Goal: Information Seeking & Learning: Learn about a topic

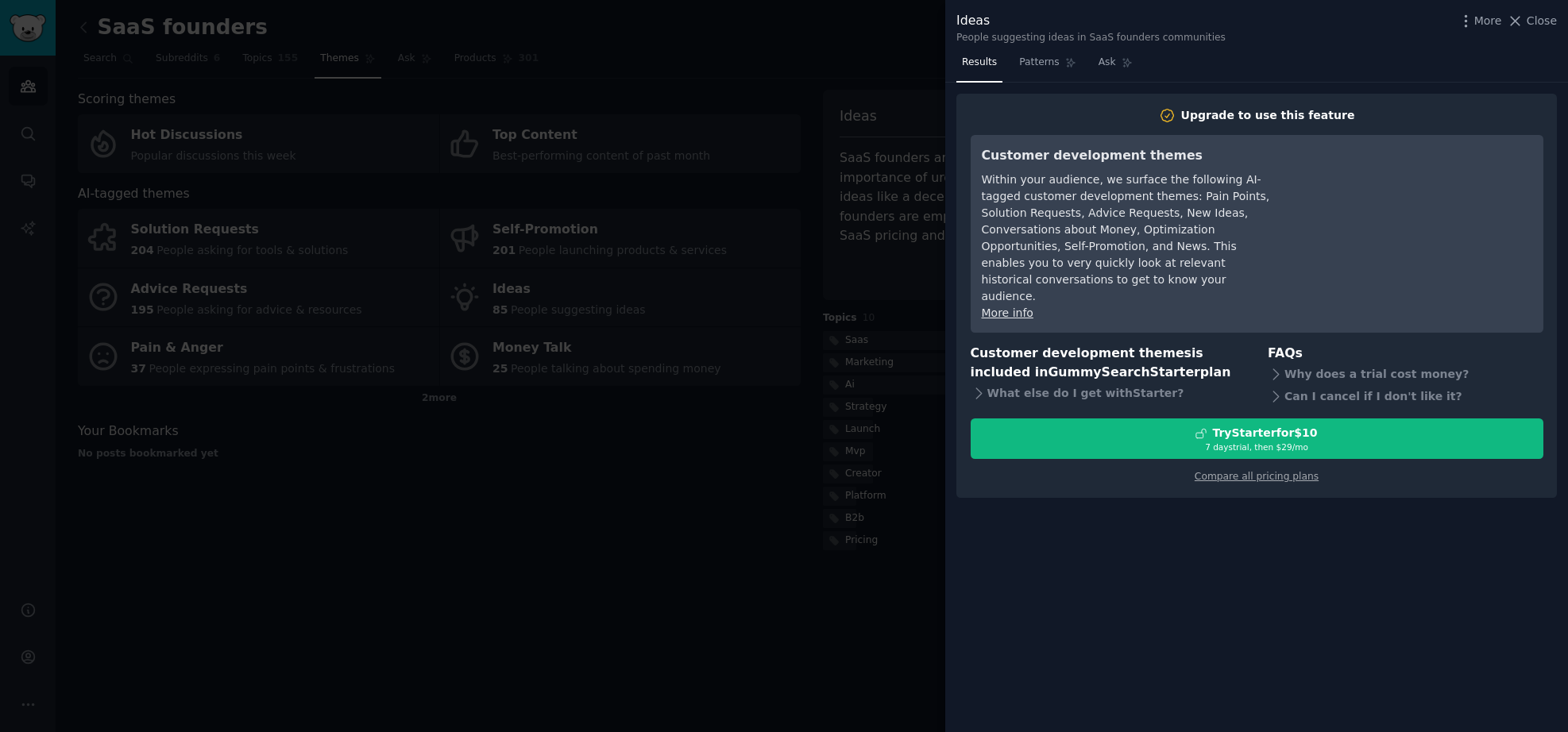
click at [765, 473] on div at bounding box center [784, 366] width 1568 height 732
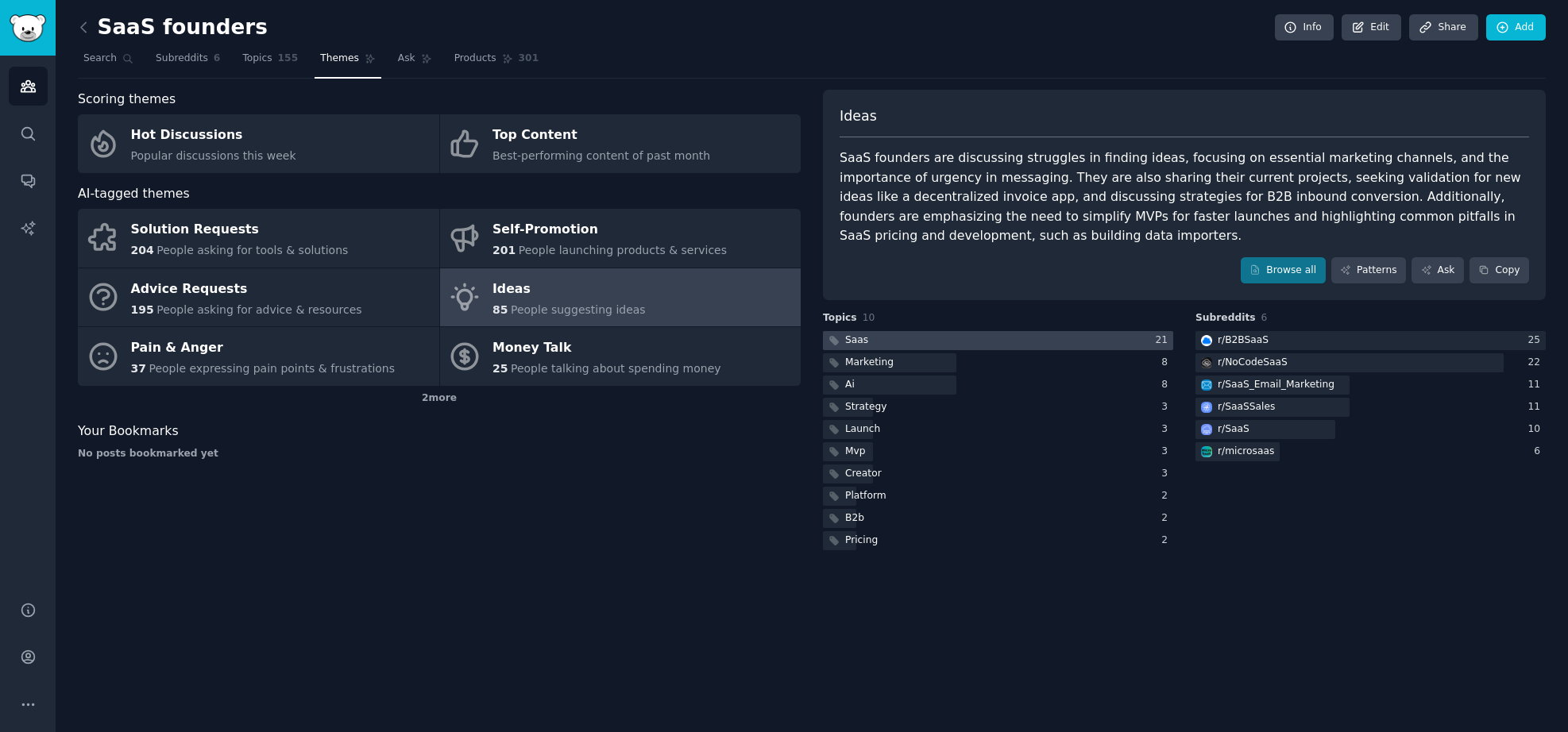
click at [859, 336] on div "Saas" at bounding box center [856, 340] width 23 height 14
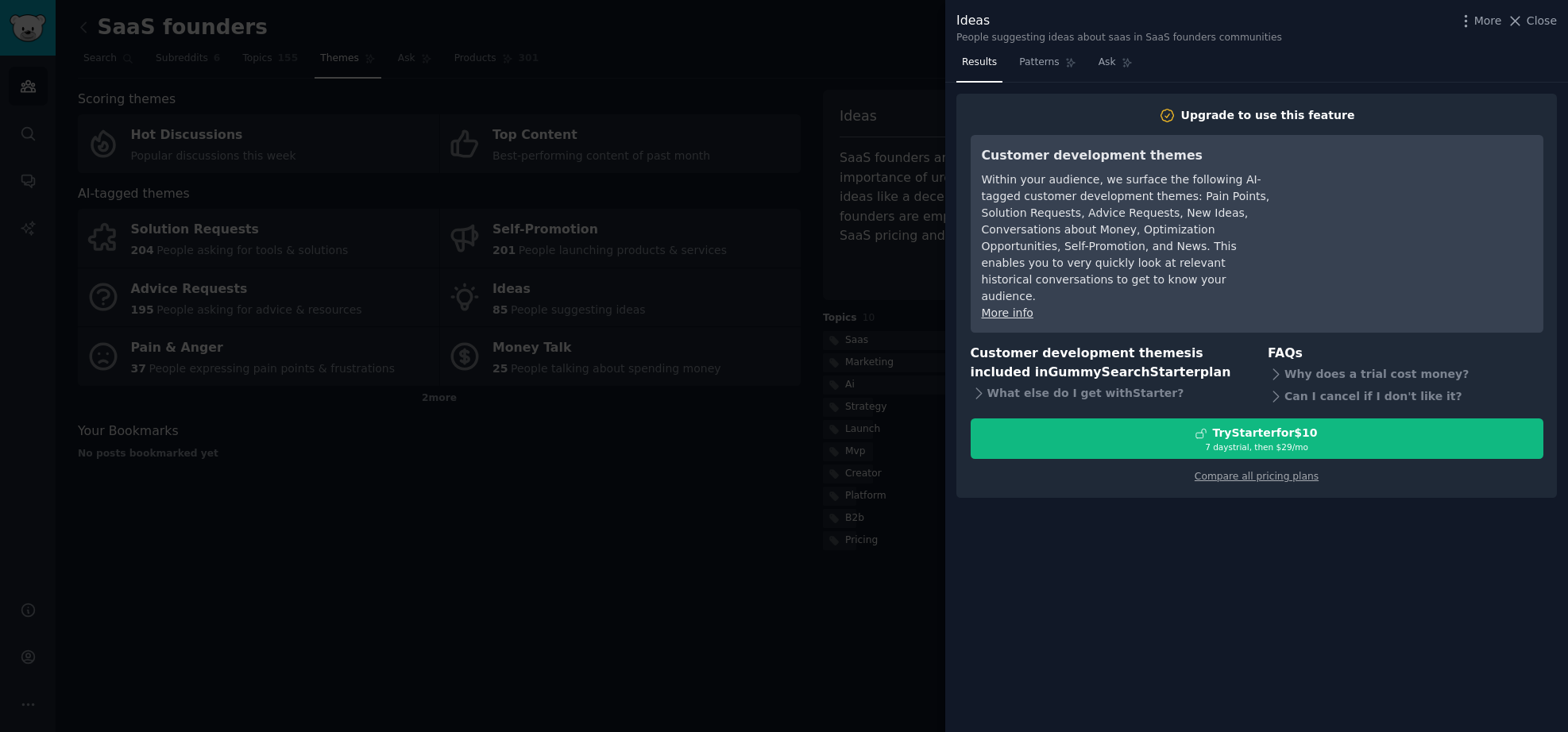
click at [592, 551] on div at bounding box center [784, 366] width 1568 height 732
